Goal: Information Seeking & Learning: Learn about a topic

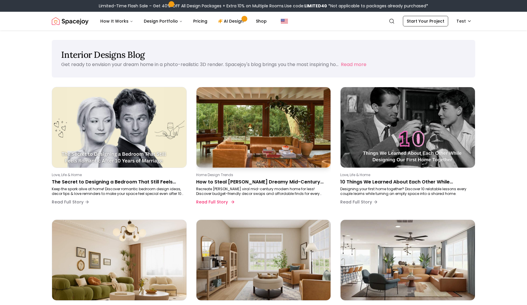
click at [220, 182] on p "How to Steal [PERSON_NAME] Dreamy Mid-Century Modern Home Look on a Budget" at bounding box center [262, 182] width 133 height 7
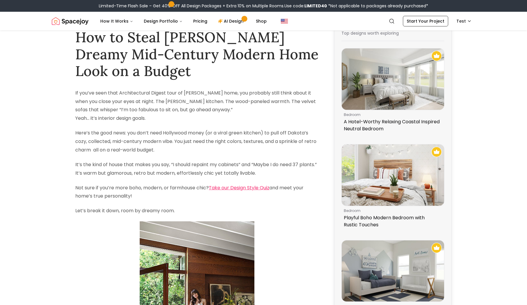
scroll to position [21, 0]
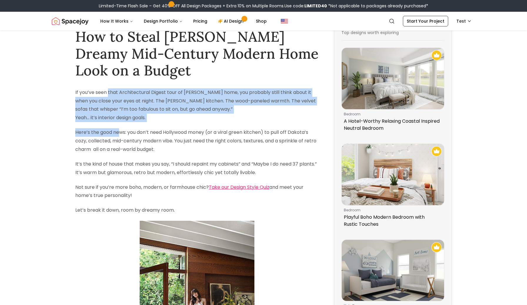
drag, startPoint x: 108, startPoint y: 94, endPoint x: 119, endPoint y: 133, distance: 40.4
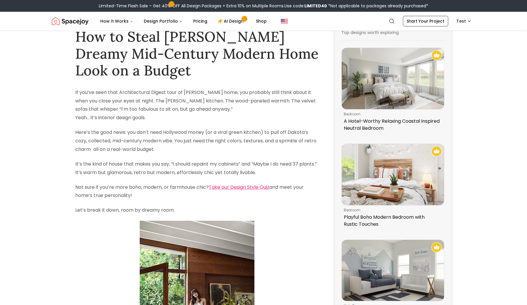
click at [113, 152] on p "Here’s the good news: you don’t need Hollywood money (or a viral green kitchen)…" at bounding box center [196, 140] width 243 height 25
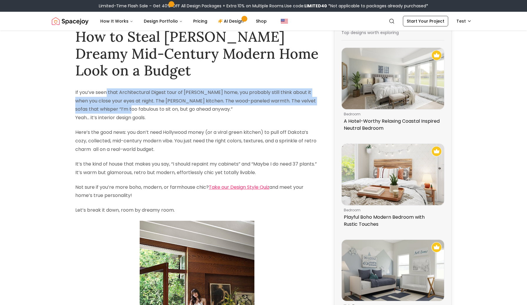
drag, startPoint x: 106, startPoint y: 88, endPoint x: 123, endPoint y: 124, distance: 39.3
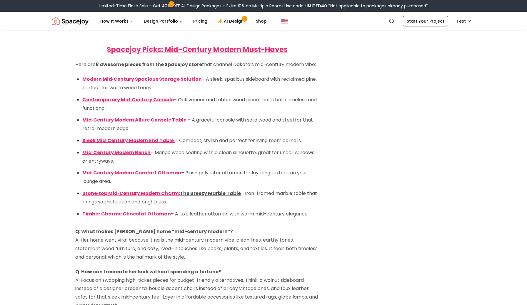
scroll to position [2140, 0]
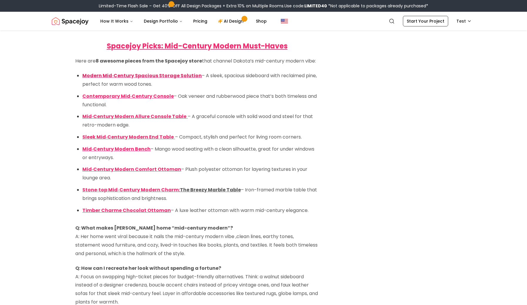
click at [163, 79] on span "Modern Mid‑Century Spacious Storage Solution" at bounding box center [141, 75] width 119 height 7
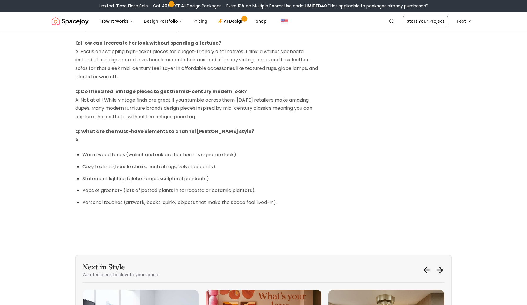
scroll to position [2344, 0]
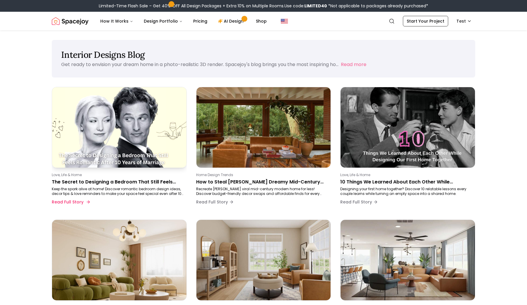
click at [167, 126] on img at bounding box center [119, 127] width 141 height 85
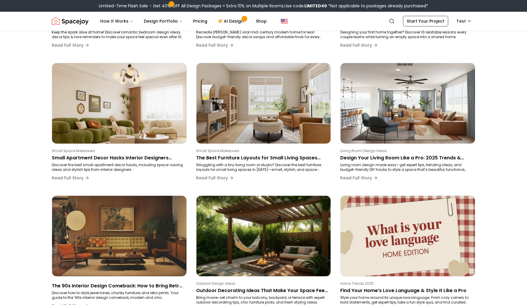
scroll to position [160, 0]
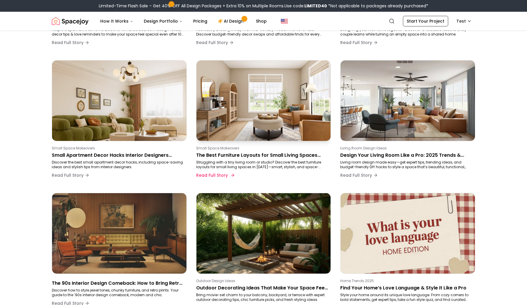
click at [245, 154] on p "The Best Furniture Layouts for Small Living Spaces That Actually Work" at bounding box center [262, 155] width 133 height 7
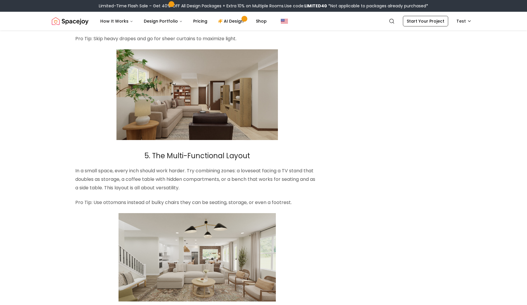
scroll to position [863, 0]
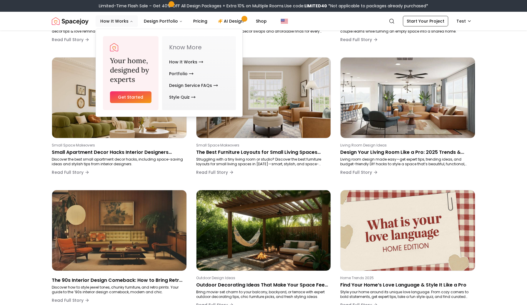
scroll to position [160, 0]
